Goal: Find contact information: Find contact information

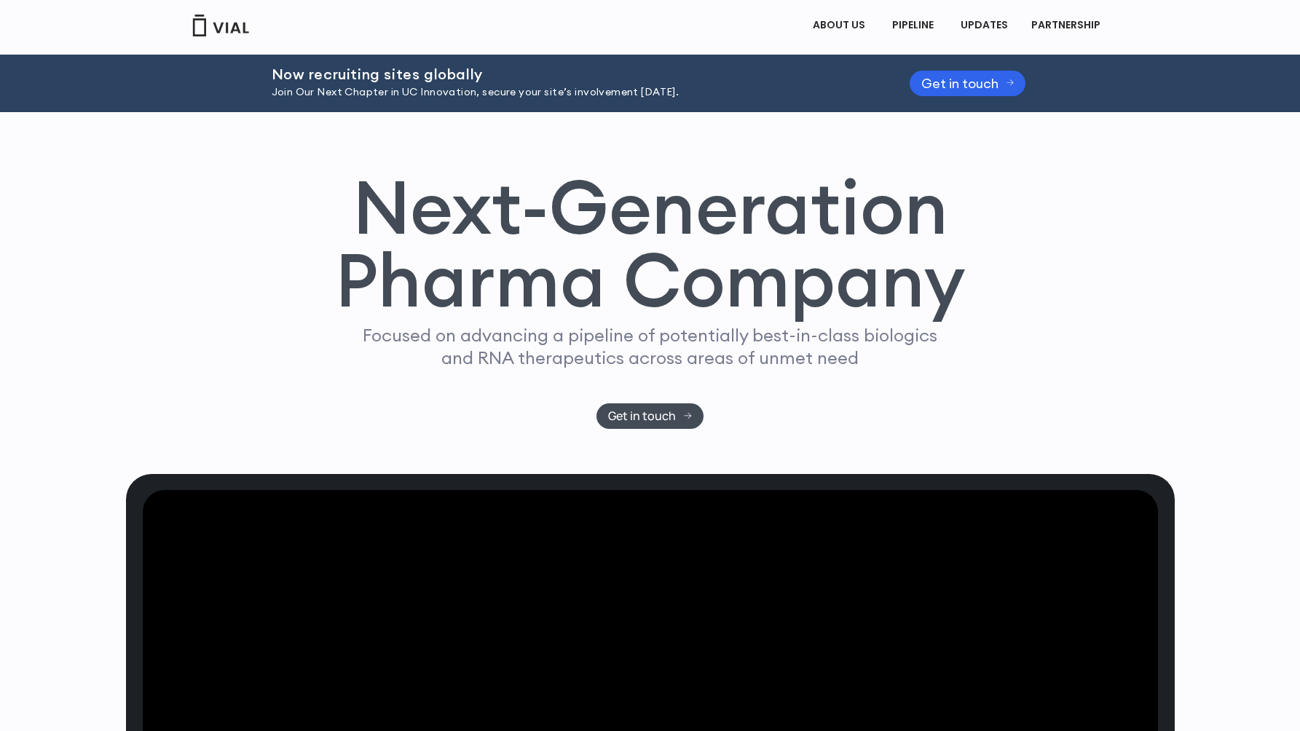
scroll to position [11, 0]
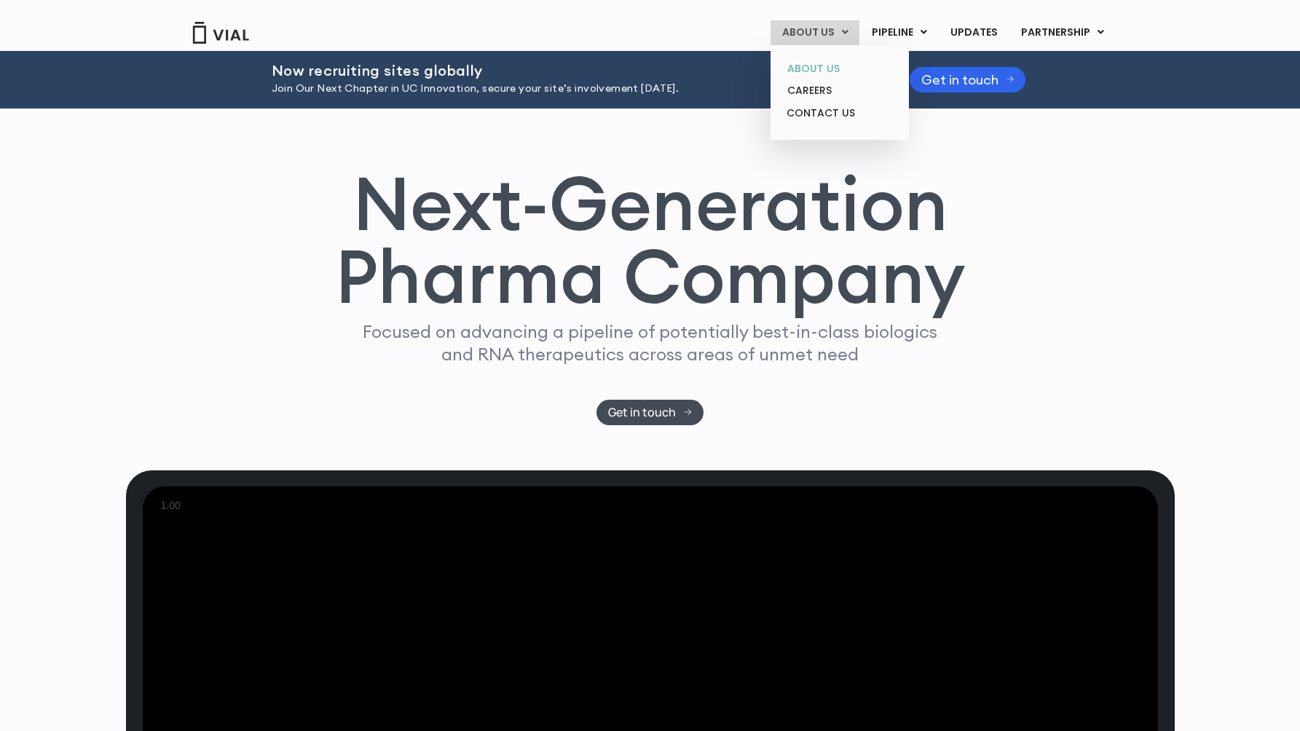
click at [825, 75] on link "ABOUT US" at bounding box center [839, 69] width 127 height 23
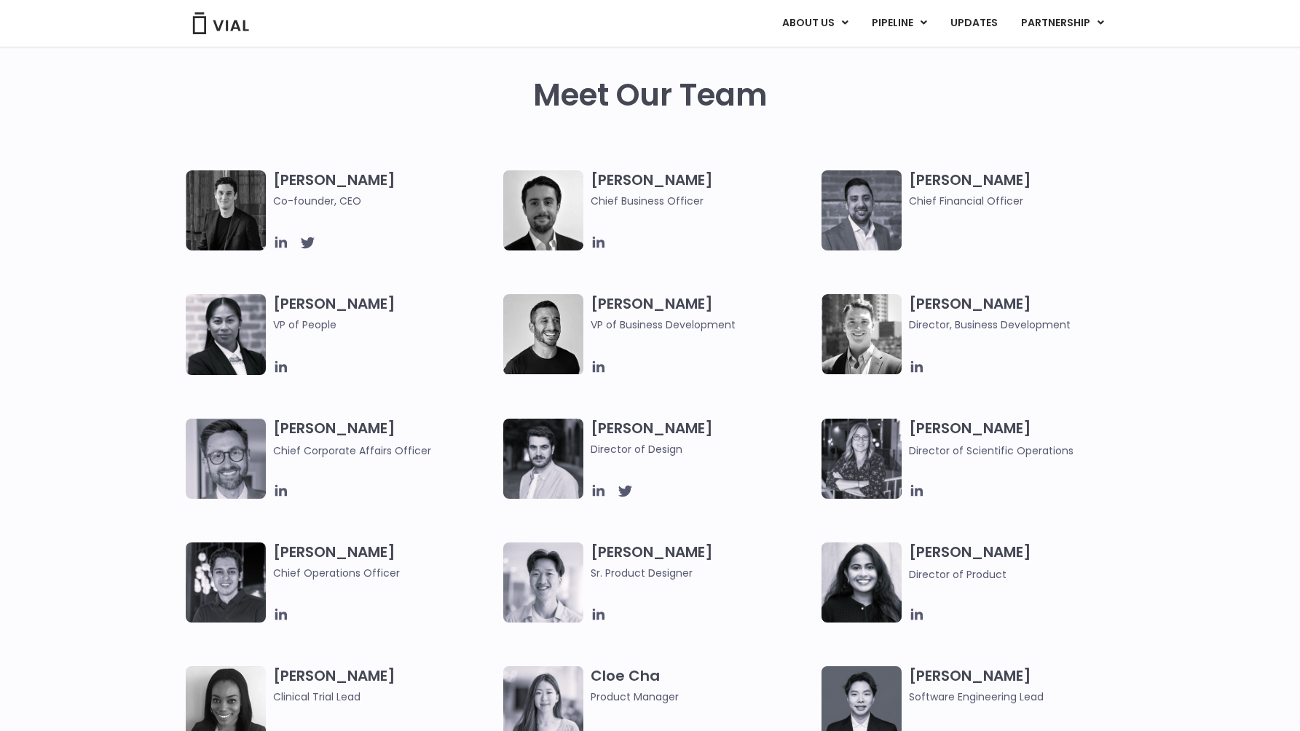
scroll to position [697, 0]
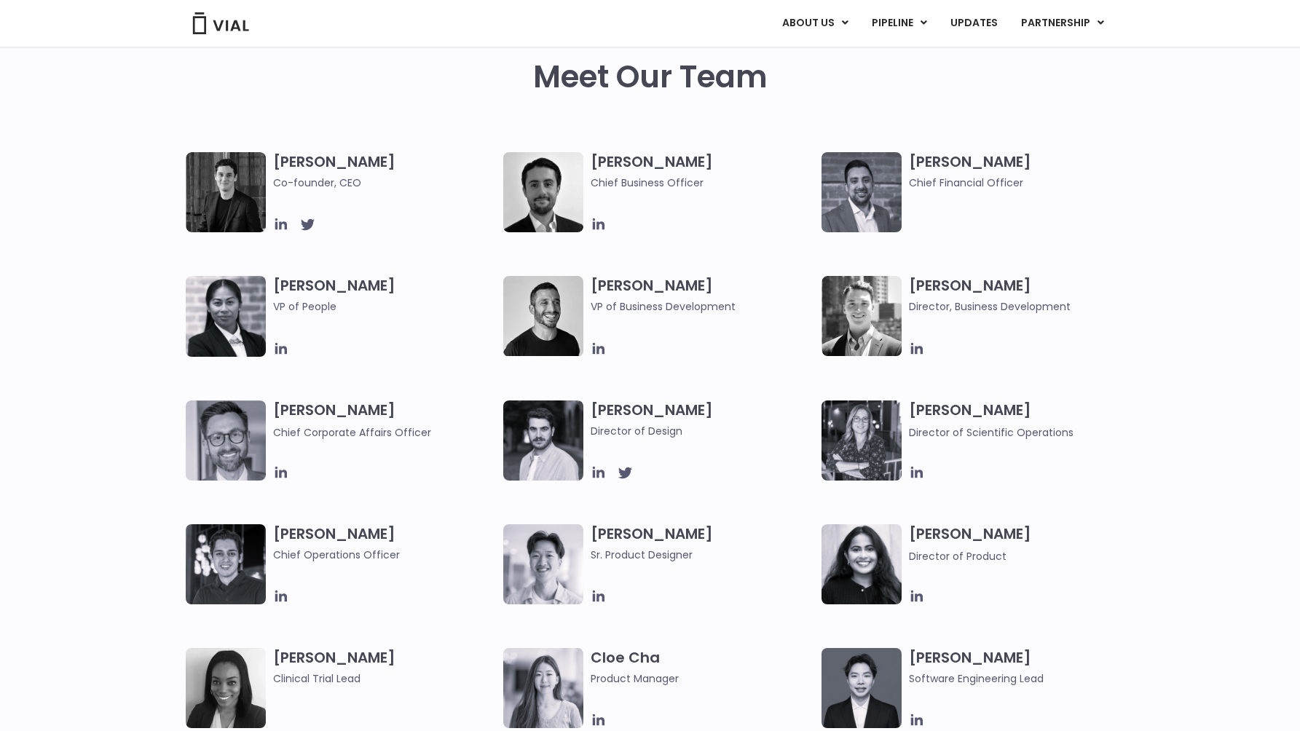
drag, startPoint x: 375, startPoint y: 408, endPoint x: 269, endPoint y: 406, distance: 105.6
click at [269, 406] on div "[PERSON_NAME] Chief Corporate Affairs Officer" at bounding box center [345, 441] width 318 height 80
copy h3 "[PERSON_NAME]"
